Goal: Task Accomplishment & Management: Use online tool/utility

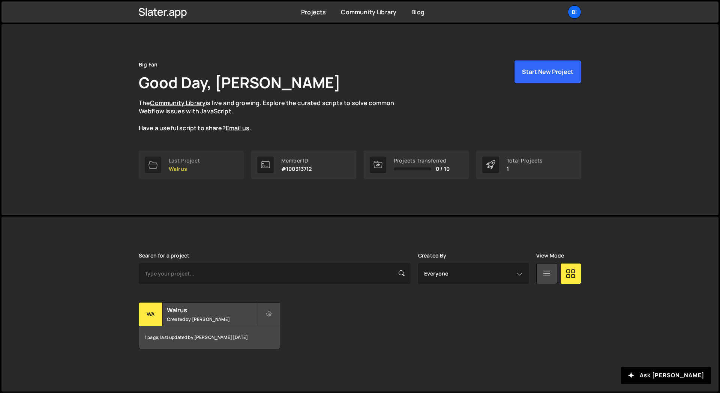
click at [192, 156] on link "Last Project Walrus" at bounding box center [191, 164] width 105 height 29
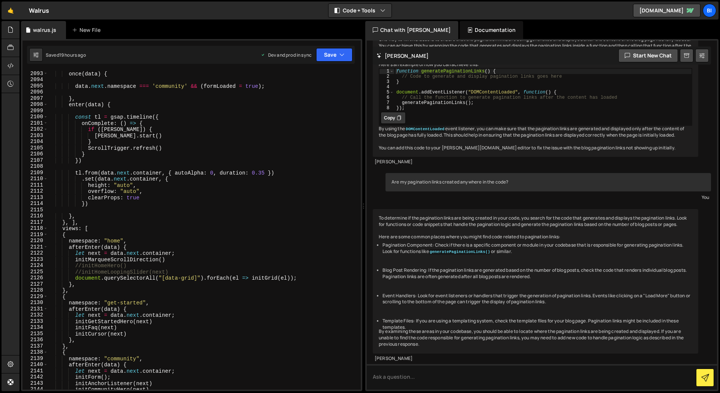
scroll to position [11513, 0]
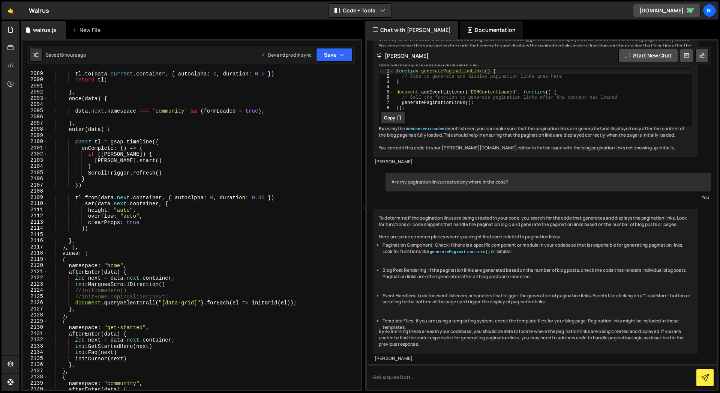
click at [80, 292] on div "tl . to ( data . current . container , { autoAlpha : 0 , duration : 0.5 }) retu…" at bounding box center [203, 236] width 310 height 331
type textarea "initHomeHero()"
click at [332, 52] on button "Save" at bounding box center [334, 55] width 36 height 14
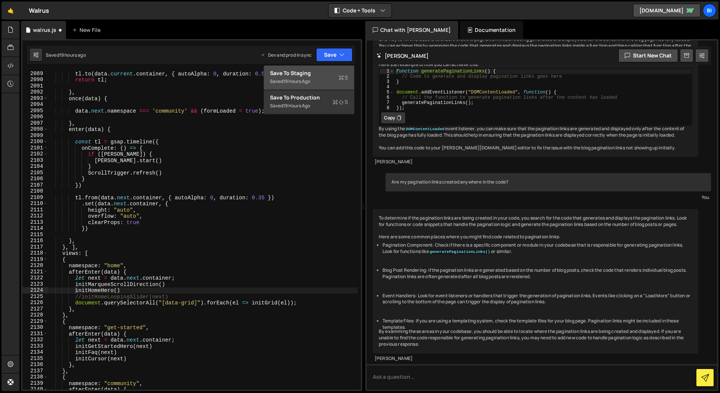
click at [317, 71] on div "Save to Staging S" at bounding box center [309, 73] width 78 height 8
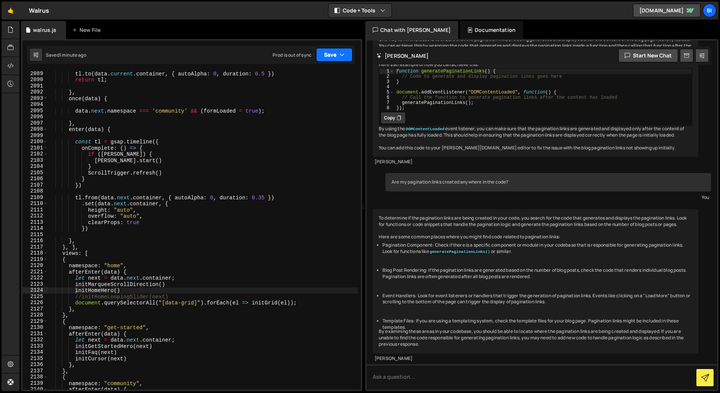
click at [336, 52] on button "Save" at bounding box center [334, 55] width 36 height 14
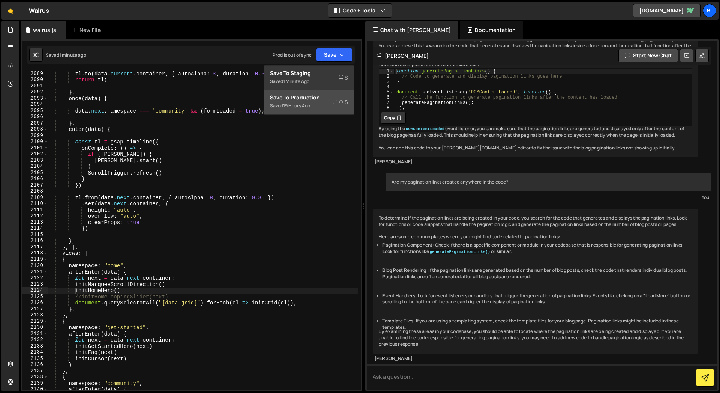
click at [314, 99] on div "Save to Production S" at bounding box center [309, 98] width 78 height 8
